Goal: Find specific page/section: Find specific page/section

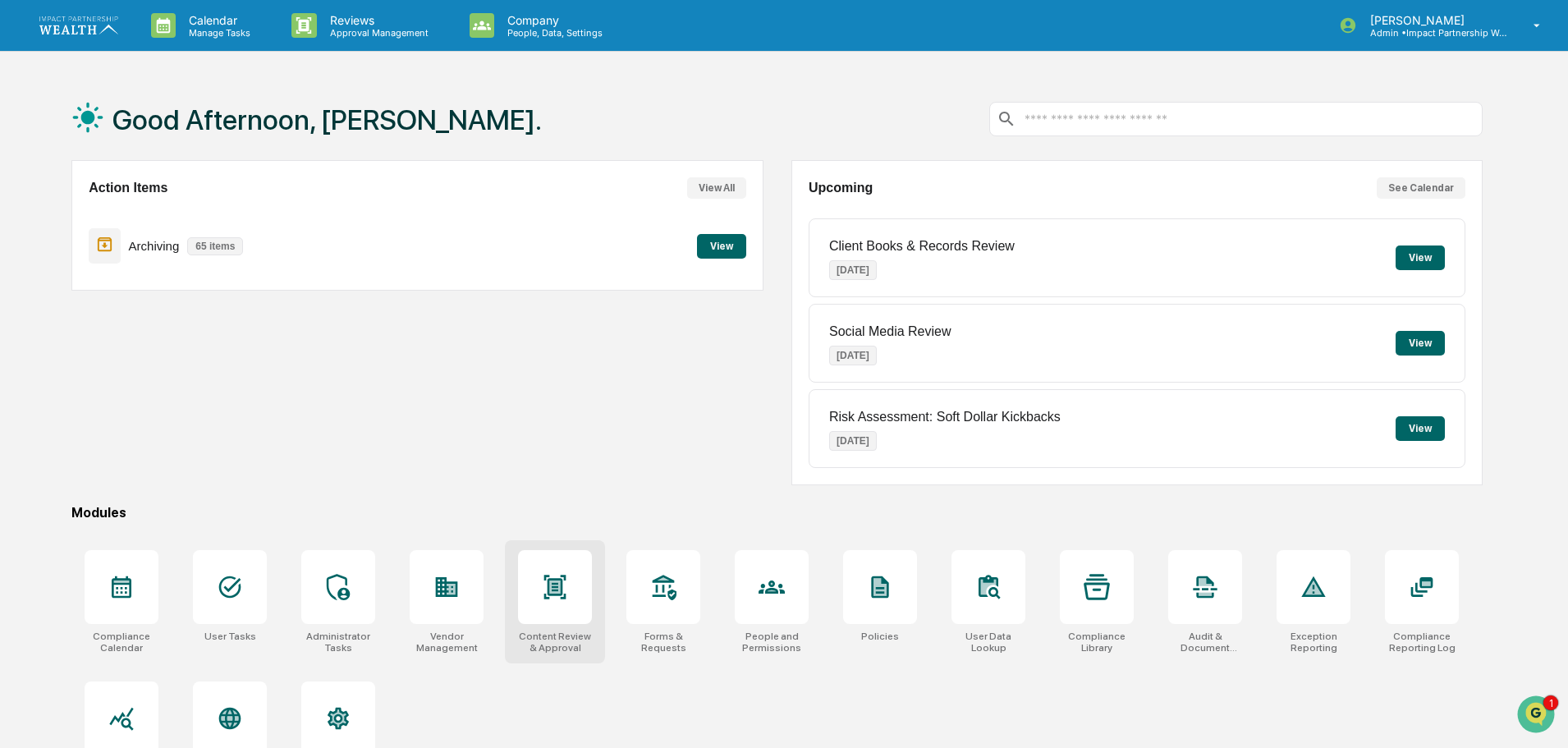
click at [559, 590] on icon at bounding box center [555, 587] width 11 height 13
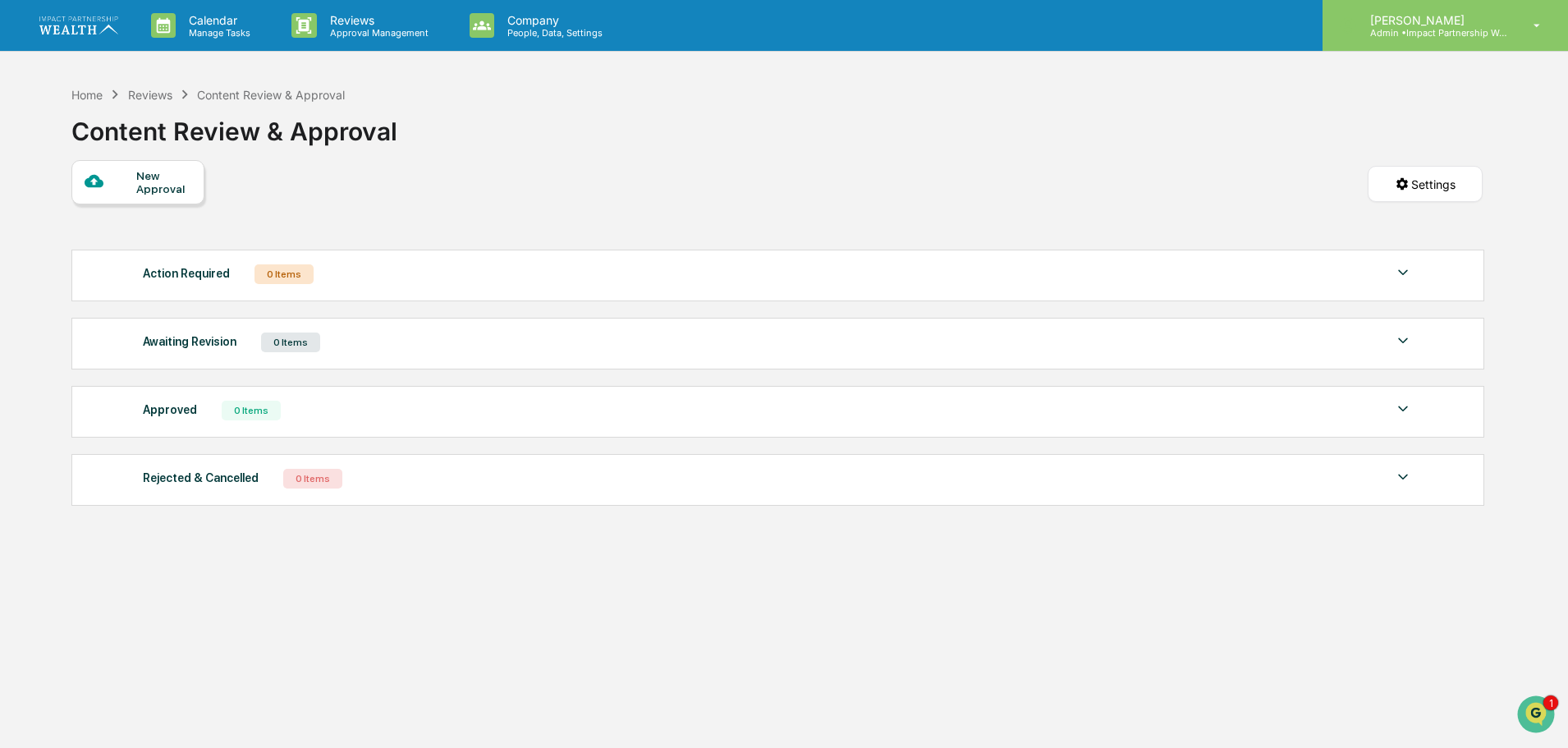
click at [1485, 32] on p "Admin • Impact Partnership Wealth" at bounding box center [1434, 33] width 153 height 12
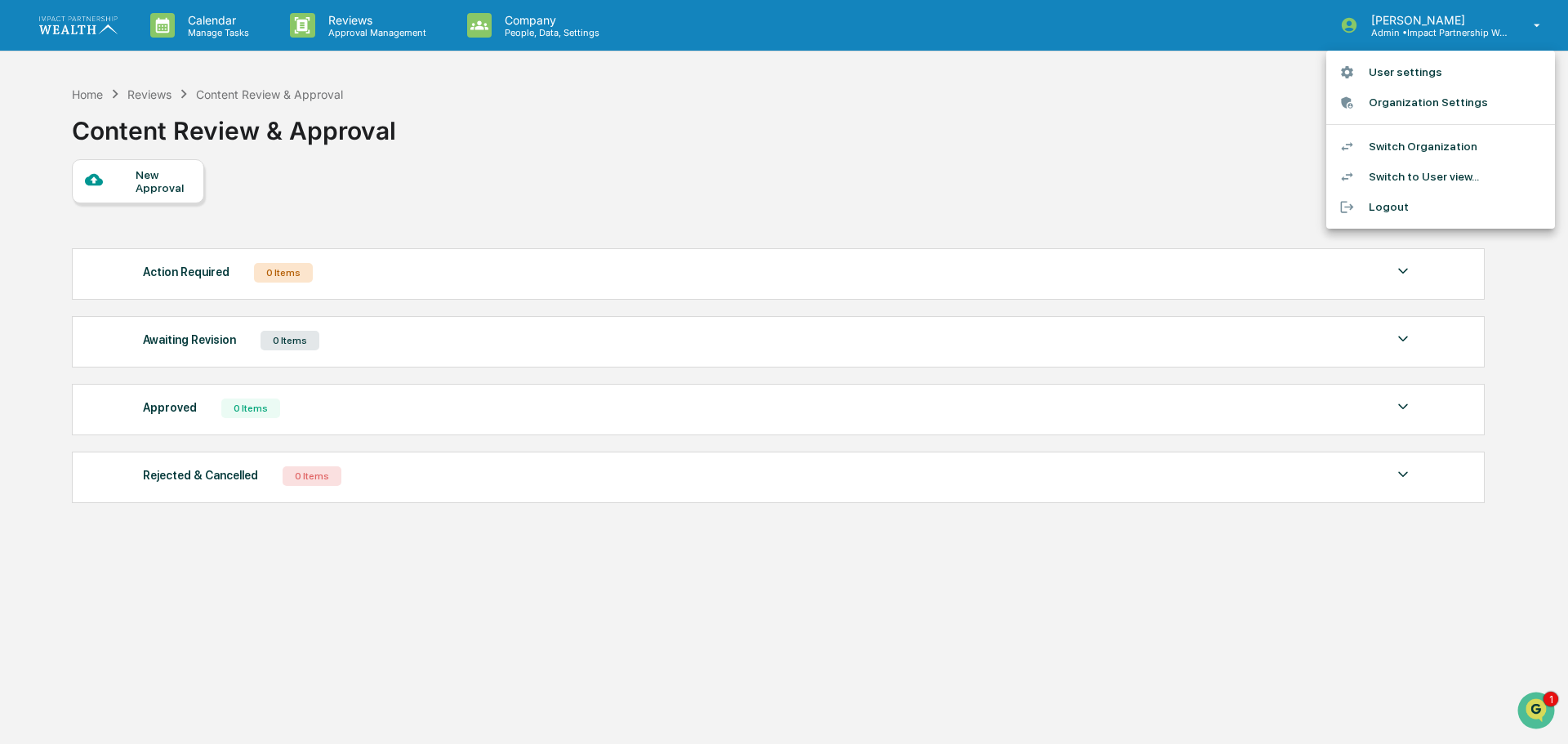
click at [1535, 332] on div at bounding box center [784, 372] width 1568 height 744
